Goal: Task Accomplishment & Management: Manage account settings

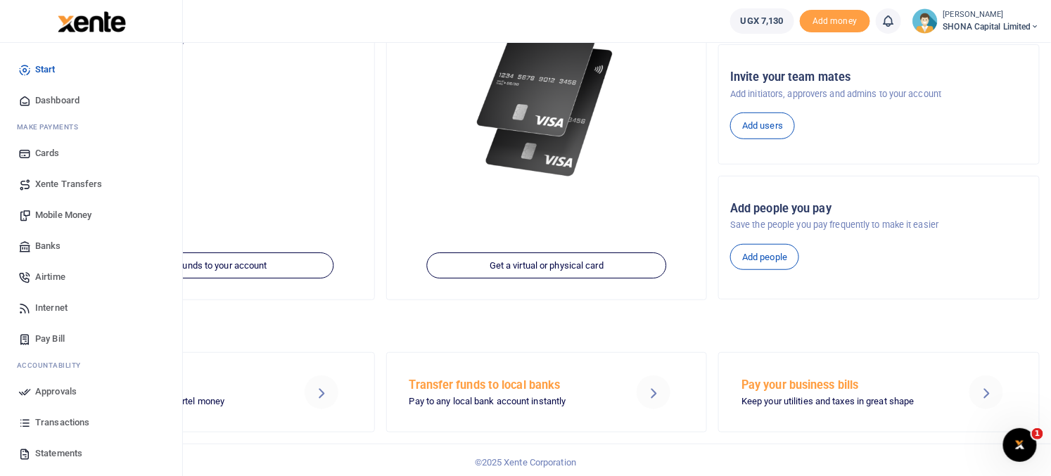
click at [67, 101] on span "Dashboard" at bounding box center [57, 101] width 44 height 14
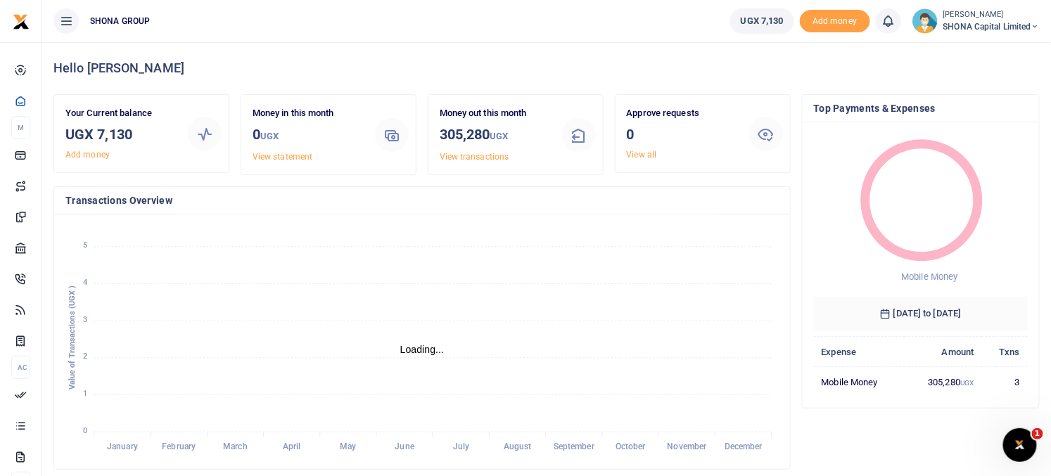
scroll to position [12, 12]
click at [820, 22] on span "Add money" at bounding box center [834, 21] width 70 height 23
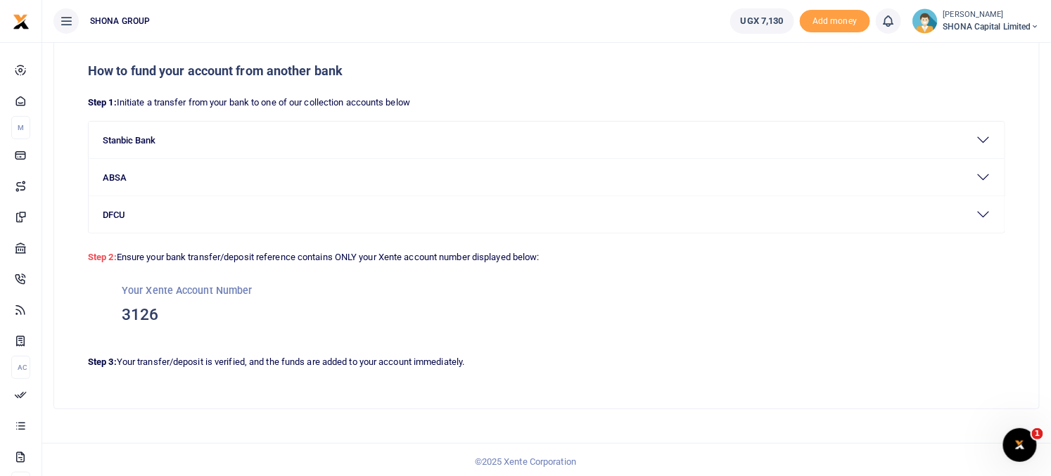
scroll to position [62, 0]
click at [188, 295] on div "Your Xente Account Number 3126" at bounding box center [546, 302] width 917 height 79
click at [188, 291] on small "Your Xente Account Number" at bounding box center [187, 288] width 131 height 11
click at [984, 138] on button "Stanbic Bank" at bounding box center [547, 138] width 916 height 37
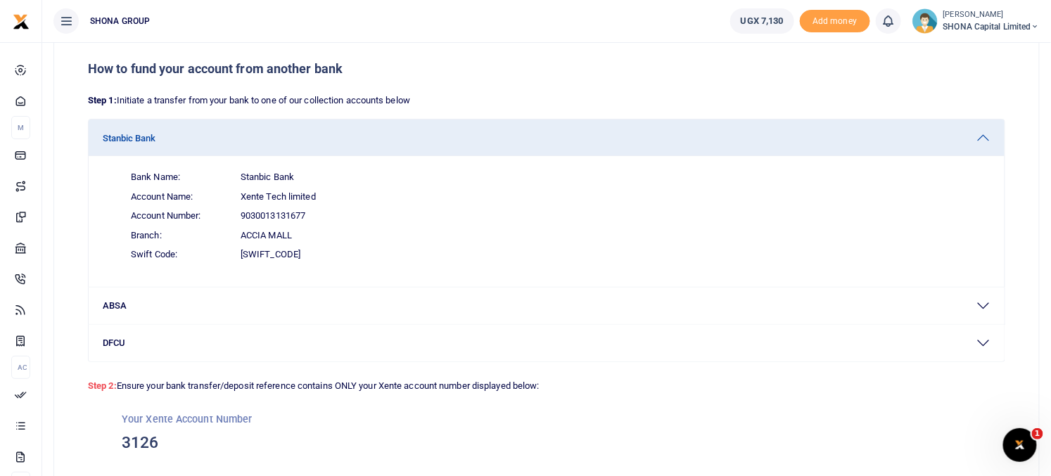
click at [639, 246] on span "Swift Code: SBICUGKX" at bounding box center [555, 255] width 871 height 20
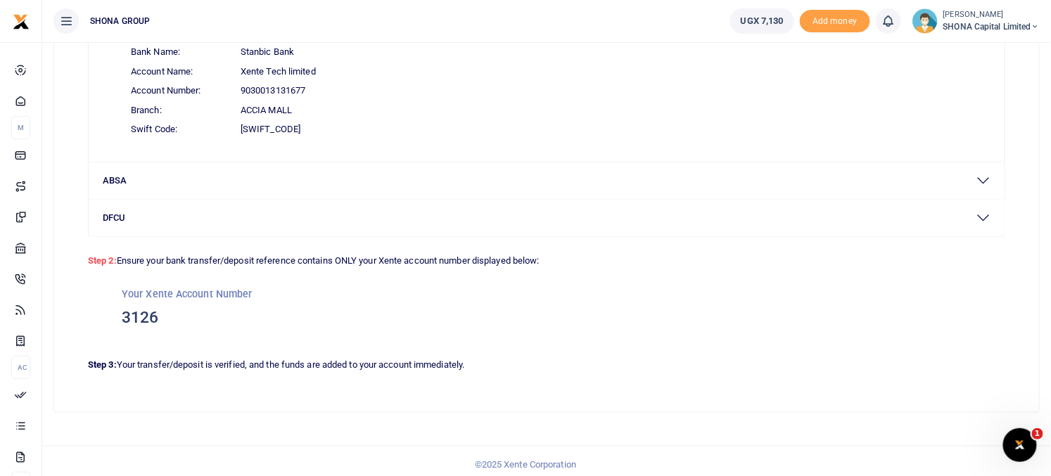
scroll to position [192, 0]
